Goal: Task Accomplishment & Management: Manage account settings

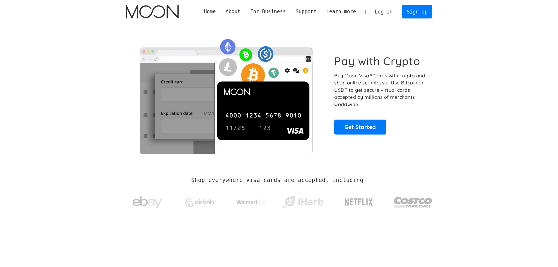
click at [386, 15] on link "Log In" at bounding box center [384, 11] width 28 height 13
click at [396, 12] on link "Log In" at bounding box center [384, 11] width 28 height 13
